Goal: Find specific page/section: Locate a particular part of the current website

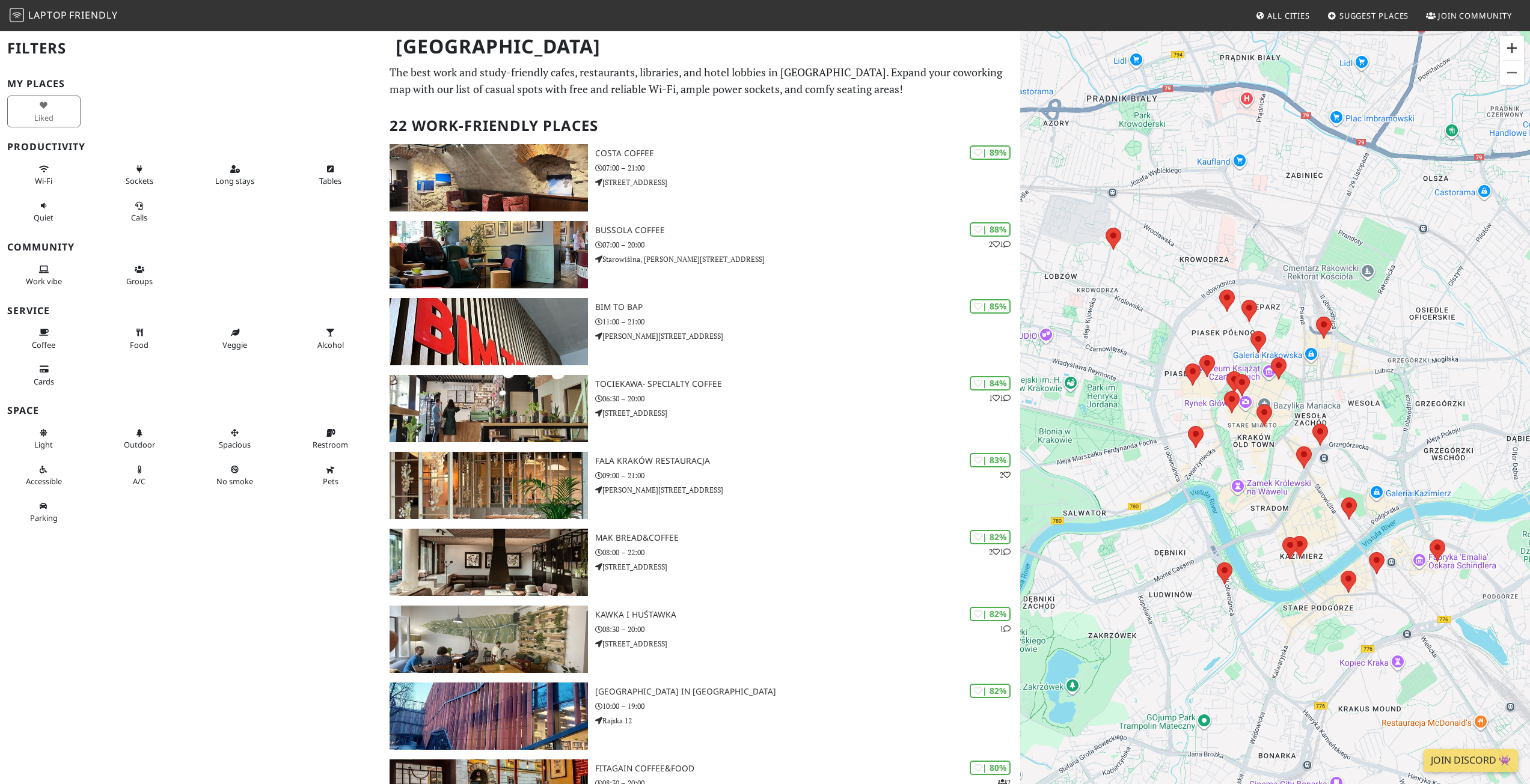
click at [1520, 52] on button "Zoom in" at bounding box center [1512, 48] width 24 height 24
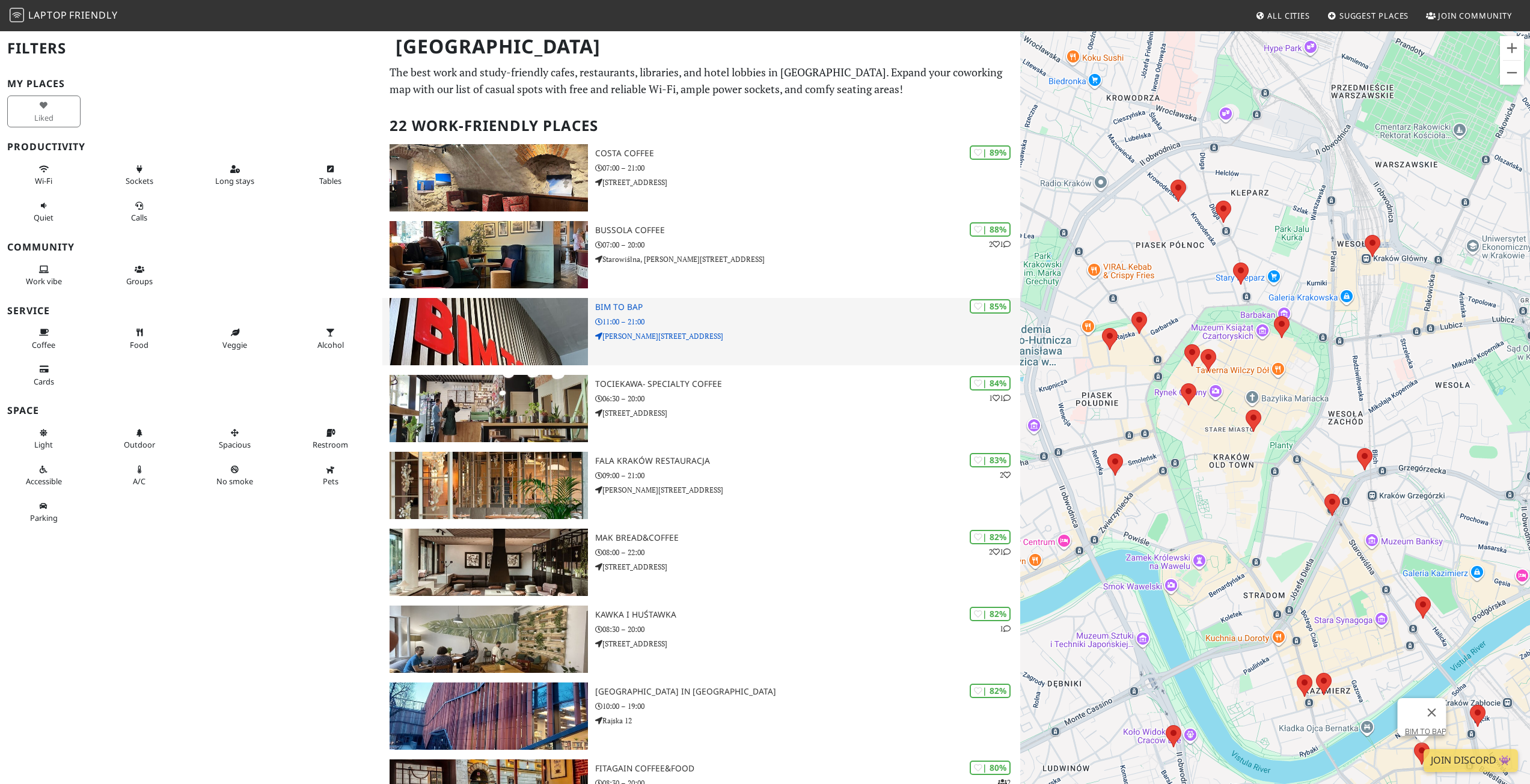
click at [511, 322] on img at bounding box center [488, 331] width 198 height 67
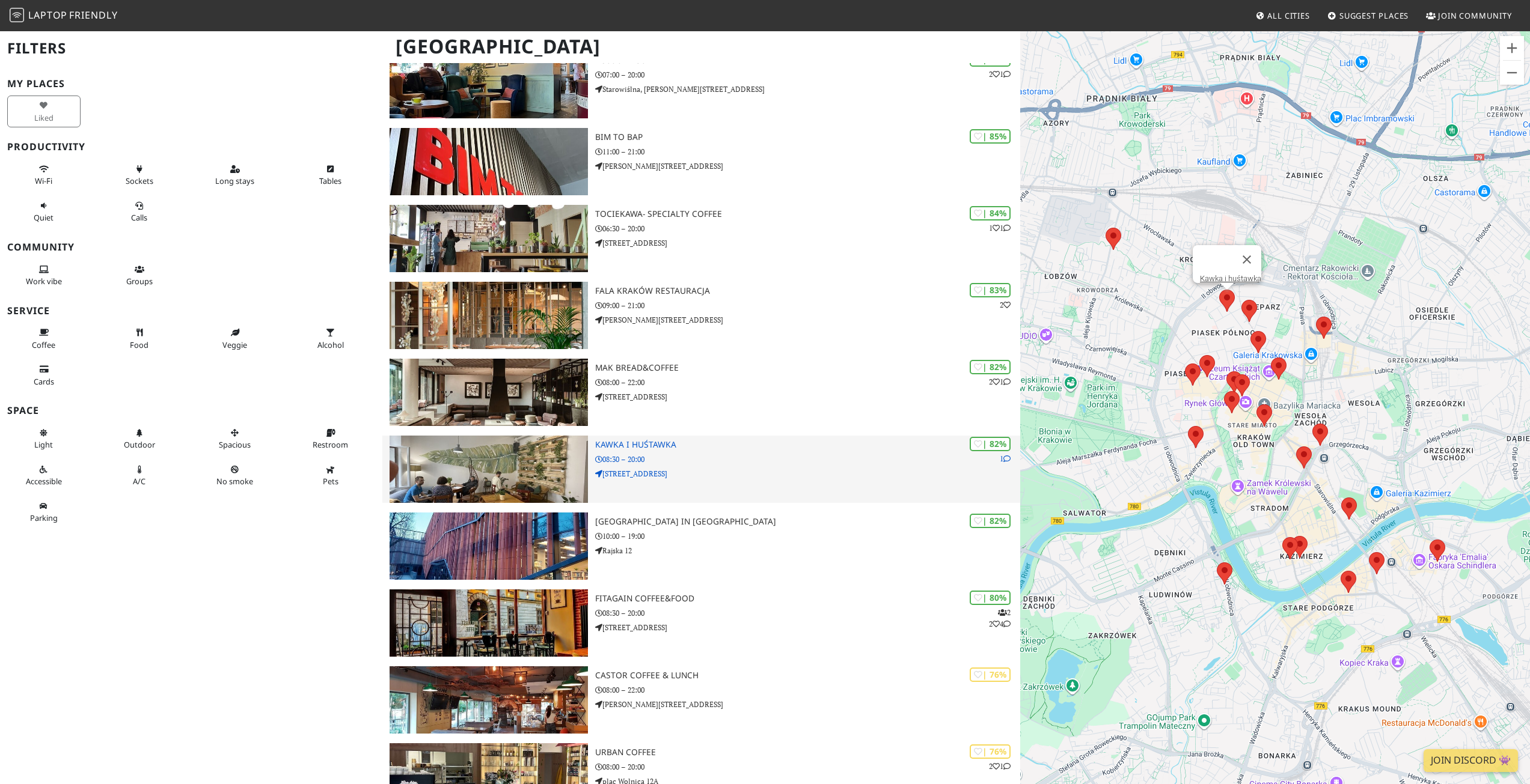
scroll to position [180, 0]
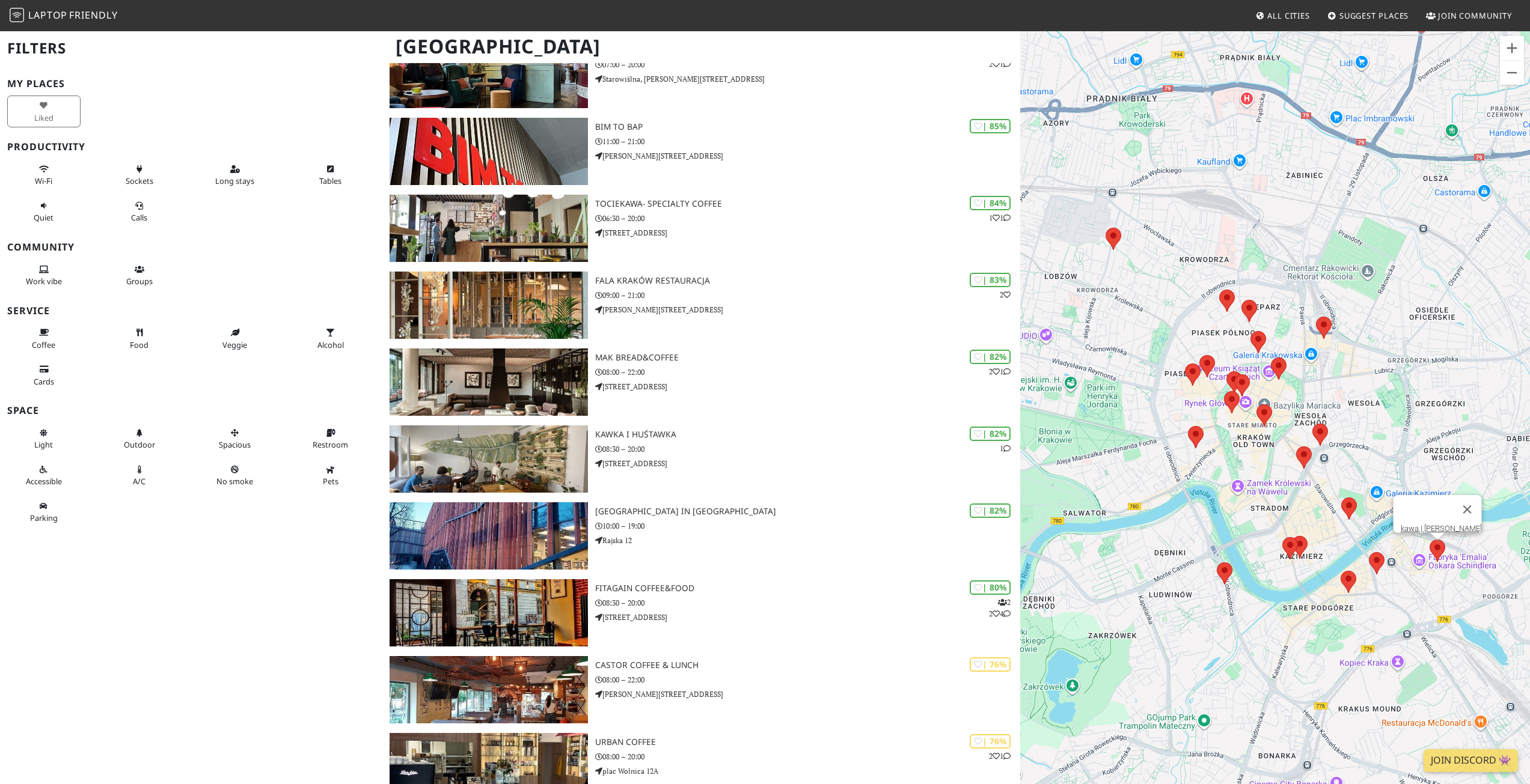
click at [1430, 540] on area at bounding box center [1430, 540] width 0 height 0
click at [1434, 524] on link "kawa | [PERSON_NAME]" at bounding box center [1441, 529] width 81 height 9
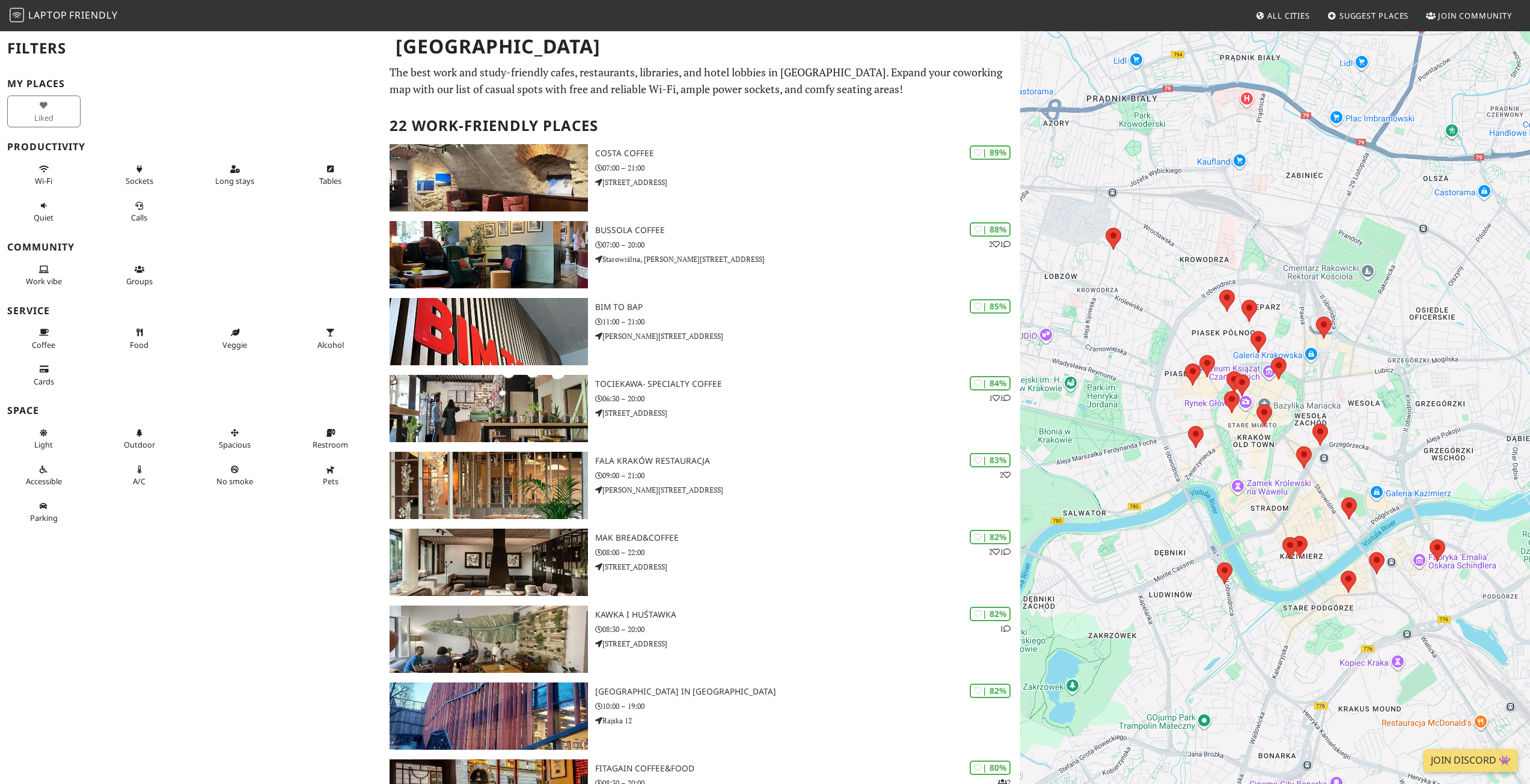
scroll to position [180, 0]
